Goal: Check status: Check status

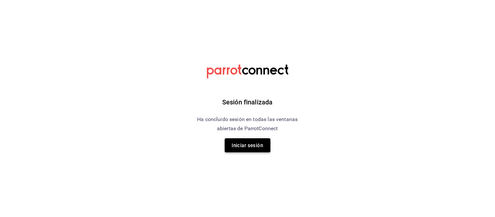
click at [260, 146] on font "Iniciar sesión" at bounding box center [247, 146] width 31 height 6
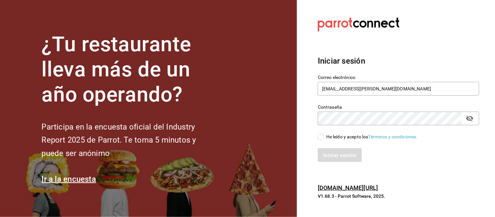
click at [322, 134] on input "He leído y acepto los Términos y condiciones." at bounding box center [321, 137] width 6 height 6
checkbox input "true"
click at [340, 157] on font "Iniciar sesión" at bounding box center [339, 155] width 33 height 6
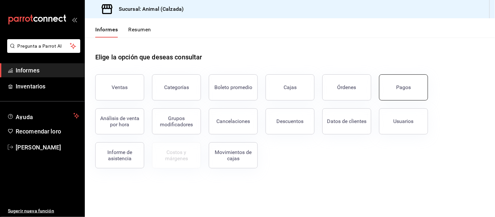
click at [418, 89] on button "Pagos" at bounding box center [403, 87] width 49 height 26
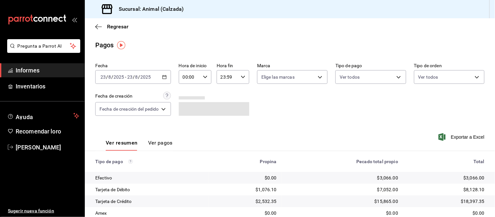
click at [165, 80] on div "[DATE] [DATE] - [DATE] [DATE]" at bounding box center [133, 77] width 76 height 14
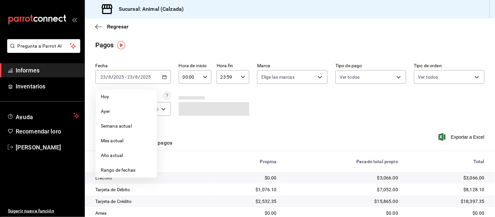
click at [123, 172] on span "Rango de fechas" at bounding box center [126, 170] width 51 height 7
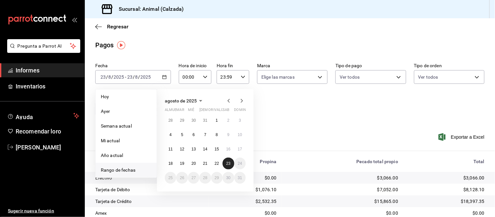
click at [227, 168] on button "23" at bounding box center [228, 164] width 11 height 12
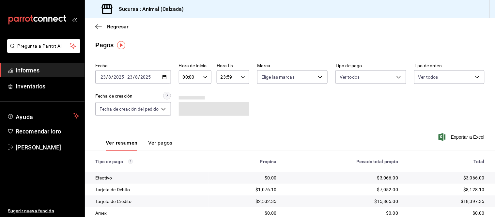
click at [206, 77] on icon "button" at bounding box center [205, 77] width 5 height 5
click at [188, 101] on font "05" at bounding box center [187, 99] width 5 height 5
type input "05:00"
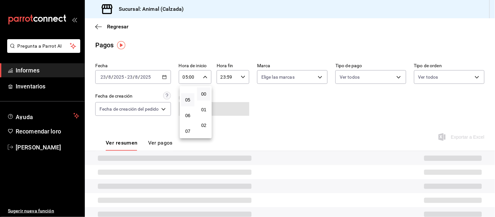
click at [260, 103] on div at bounding box center [247, 108] width 495 height 217
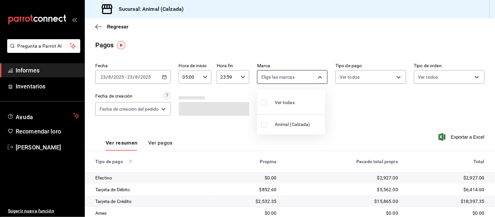
click at [282, 75] on body "Pregunta a Parrot AI Informes Inventarios Ayuda Recomendar loro Citlali Juárez …" at bounding box center [247, 108] width 495 height 217
click at [290, 97] on div "Ver todos" at bounding box center [278, 102] width 34 height 14
type input "e26472f3-9262-489d-bcba-4c6b034529c7"
checkbox input "true"
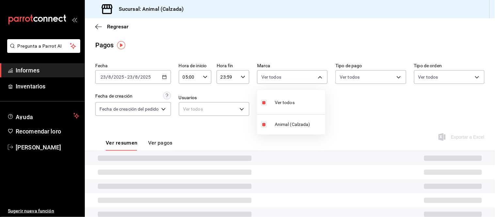
click at [366, 73] on div at bounding box center [247, 108] width 495 height 217
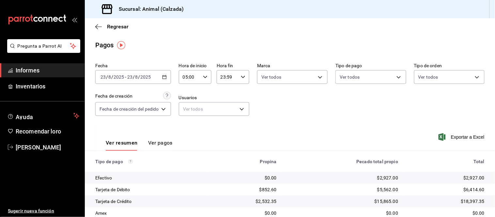
click at [368, 76] on body "Pregunta a Parrot AI Informes Inventarios Ayuda Recomendar loro Citlali Juárez …" at bounding box center [247, 108] width 495 height 217
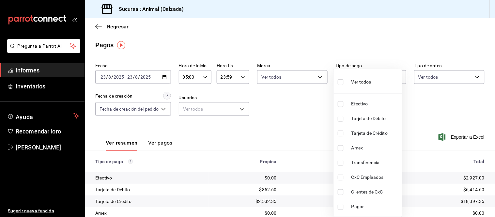
drag, startPoint x: 365, startPoint y: 86, endPoint x: 429, endPoint y: 83, distance: 64.4
click at [365, 86] on div "Ver todos" at bounding box center [355, 81] width 34 height 14
type input "71d89c34-e359-4fcf-89cc-30b2b1e20b29,4005b239-9ab5-4f91-ae38-82730a713f54,af609…"
checkbox input "true"
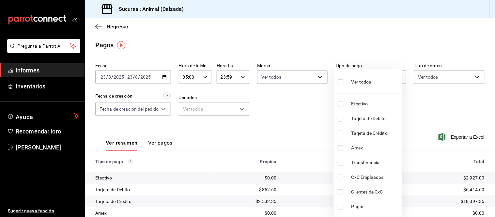
checkbox input "true"
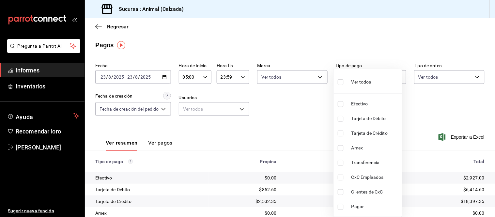
checkbox input "true"
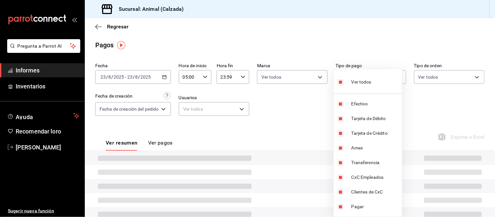
click at [441, 80] on div at bounding box center [247, 108] width 495 height 217
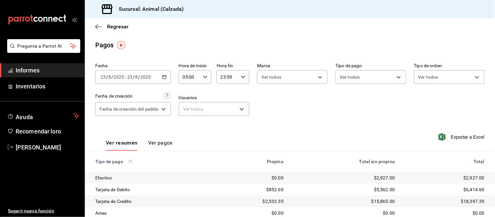
click at [441, 78] on body "Pregunta a Parrot AI Informes Inventarios Ayuda Recomendar loro Citlali Juárez …" at bounding box center [247, 108] width 495 height 217
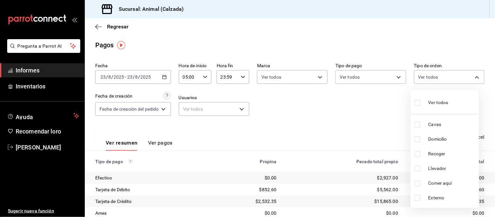
click at [439, 99] on div "Ver todos" at bounding box center [432, 102] width 34 height 14
type input "588630d3-b511-4bba-a729-32472510037f,54b7ae00-ca47-4ec1-b7ff-55842c0a2b62,92293…"
checkbox input "true"
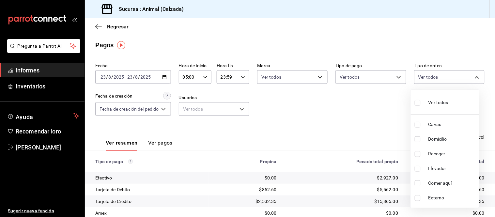
checkbox input "true"
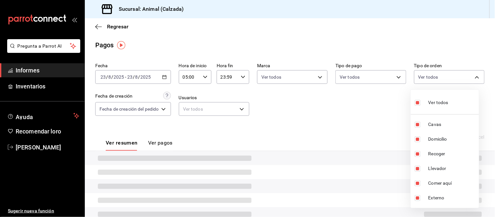
click at [348, 115] on div at bounding box center [247, 108] width 495 height 217
